Goal: Task Accomplishment & Management: Complete application form

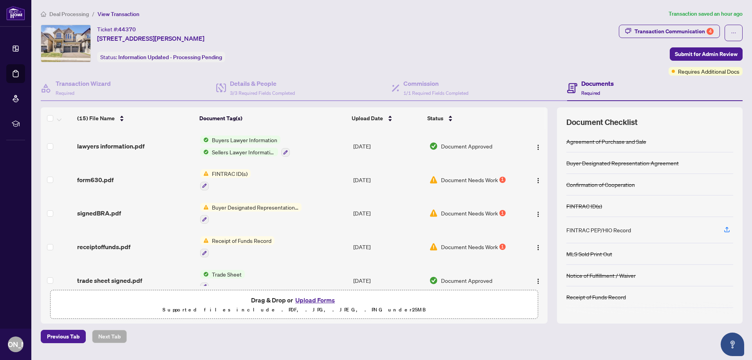
click at [473, 177] on span "Document Needs Work" at bounding box center [469, 179] width 57 height 9
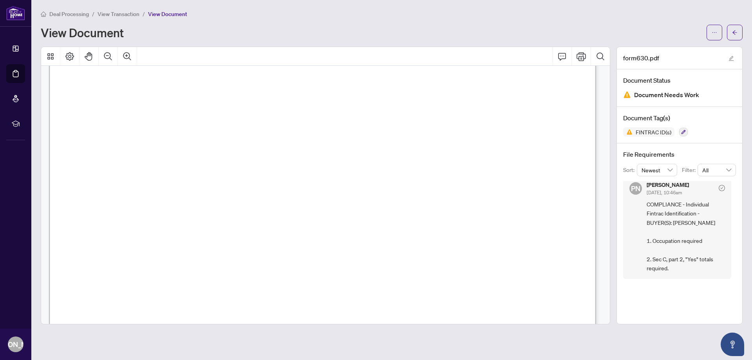
scroll to position [117, 0]
click at [732, 34] on icon "arrow-left" at bounding box center [734, 32] width 5 height 5
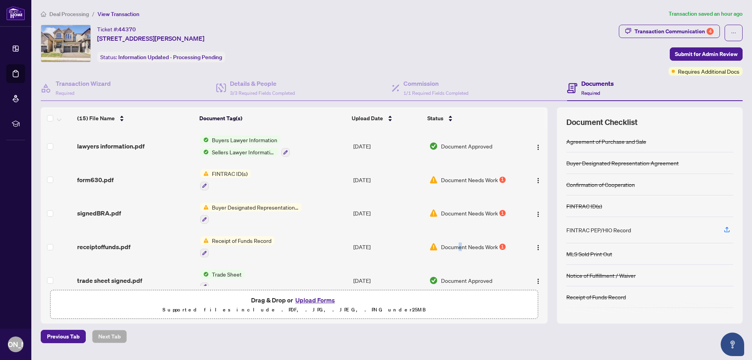
click at [459, 242] on span "Document Needs Work" at bounding box center [469, 246] width 57 height 9
click at [453, 242] on span "Document Needs Work" at bounding box center [469, 246] width 57 height 9
click at [458, 209] on span "Document Needs Work" at bounding box center [469, 213] width 57 height 9
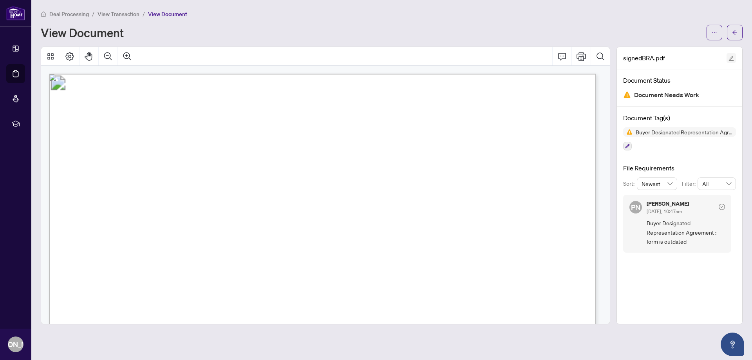
click at [731, 56] on icon "edit" at bounding box center [731, 58] width 5 height 5
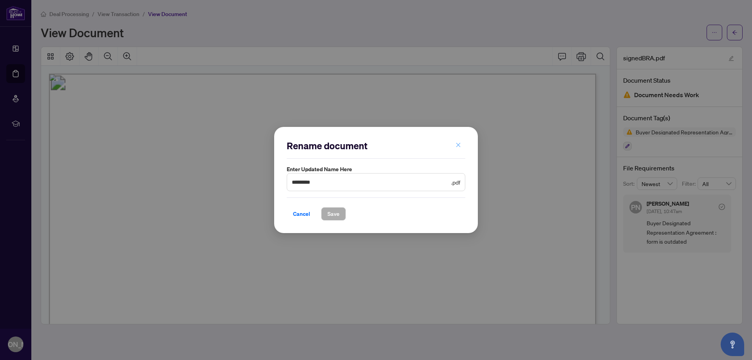
click at [461, 143] on button "button" at bounding box center [458, 145] width 16 height 13
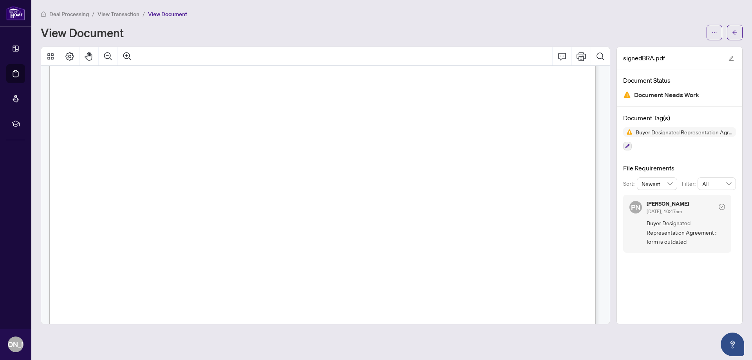
scroll to position [1762, 0]
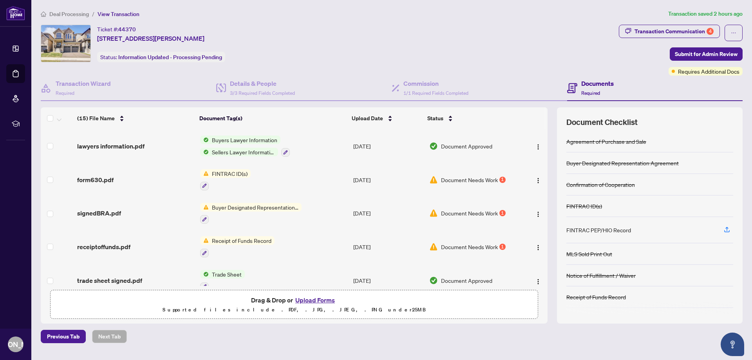
click at [305, 300] on button "Upload Forms" at bounding box center [315, 300] width 44 height 10
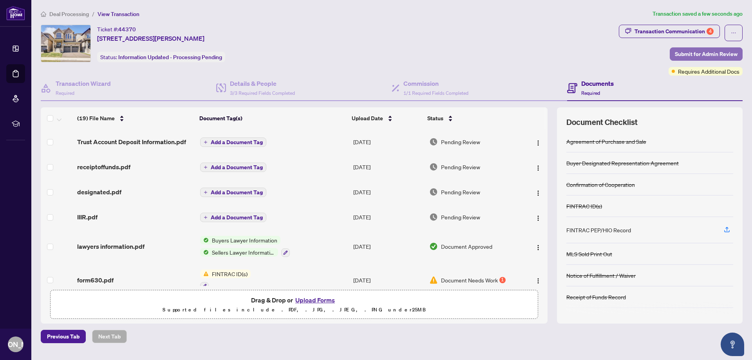
click at [717, 50] on span "Submit for Admin Review" at bounding box center [706, 54] width 63 height 13
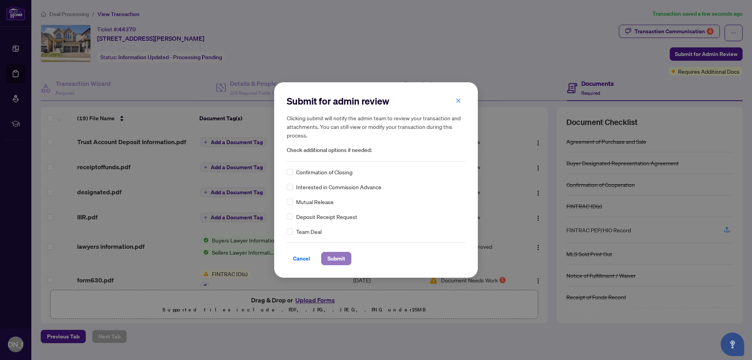
click at [338, 256] on span "Submit" at bounding box center [336, 258] width 18 height 13
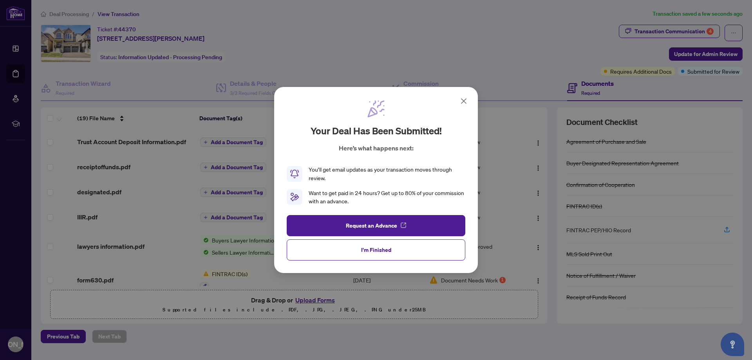
click at [466, 98] on icon at bounding box center [463, 100] width 9 height 9
